Goal: Connect with others: Connect with others

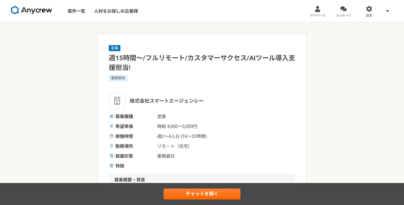
click at [159, 46] on div "営業 週15時間〜/フルリモート/カスタマーサクセス/AIツール導入支援担当! 業務委託 株式会社スマートエージェンシー 募集職種 営業 希望単価 時給 4,…" at bounding box center [202, 107] width 186 height 125
click at [186, 195] on link "チャットを開く" at bounding box center [202, 193] width 77 height 11
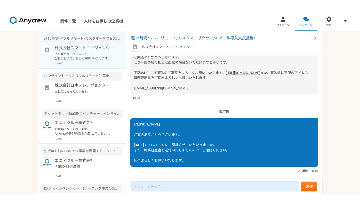
scroll to position [356, 0]
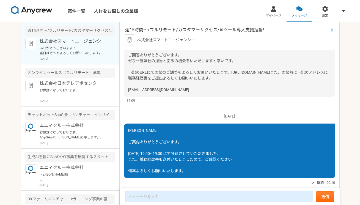
click at [219, 31] on span "週15時間〜/フルリモート/カスタマーサクセス/AIツール導入支援担当!" at bounding box center [226, 30] width 203 height 7
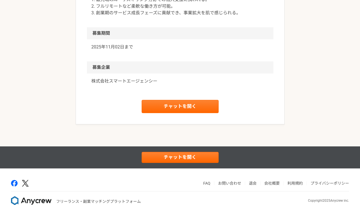
scroll to position [423, 0]
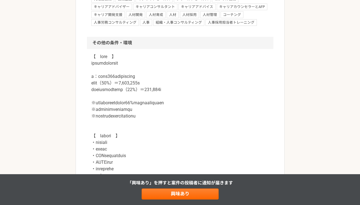
scroll to position [495, 0]
click at [103, 78] on p at bounding box center [180, 168] width 178 height 231
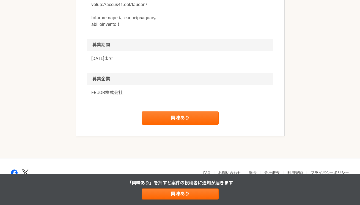
scroll to position [769, 0]
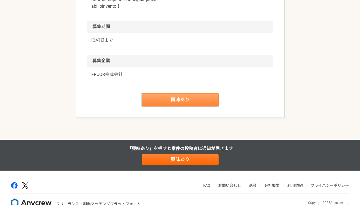
click at [185, 105] on link "興味あり" at bounding box center [180, 99] width 77 height 13
